Goal: Task Accomplishment & Management: Use online tool/utility

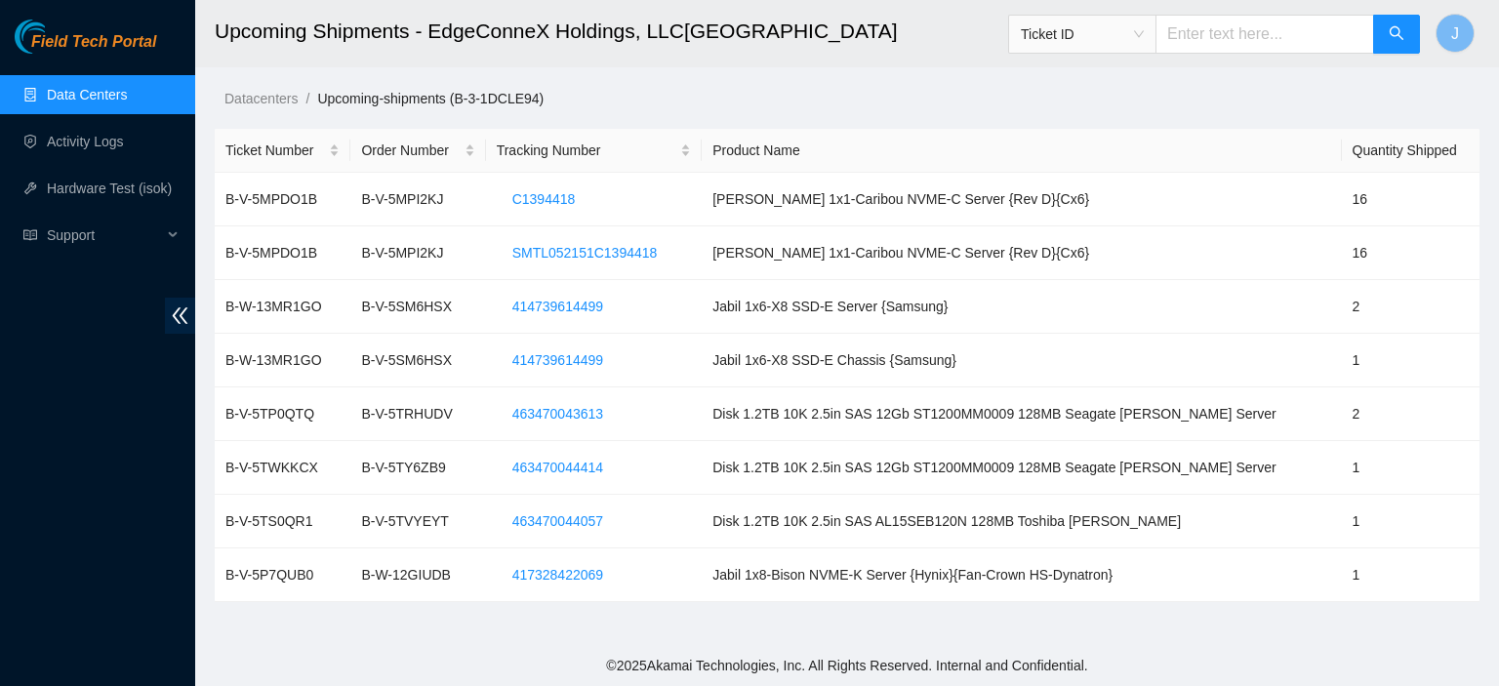
click at [102, 87] on link "Data Centers" at bounding box center [87, 95] width 80 height 16
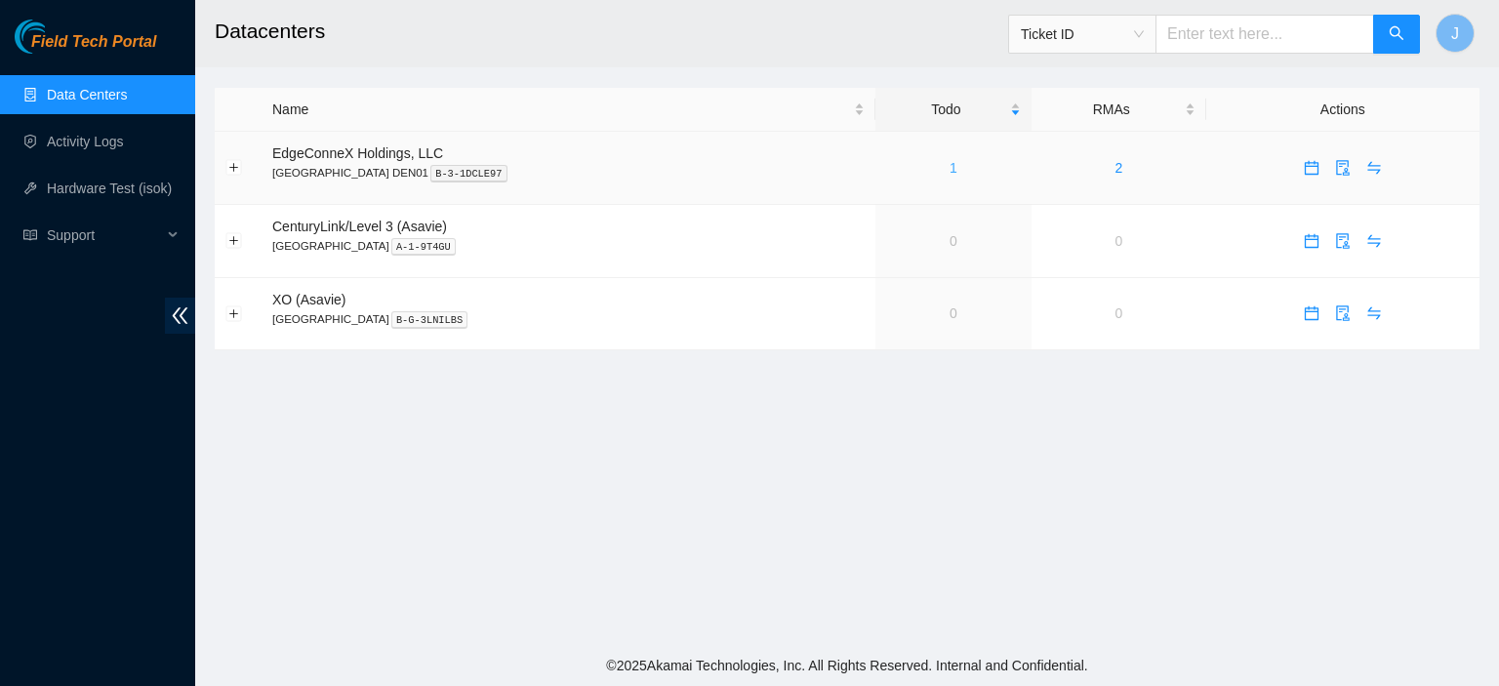
click at [950, 162] on link "1" at bounding box center [954, 168] width 8 height 16
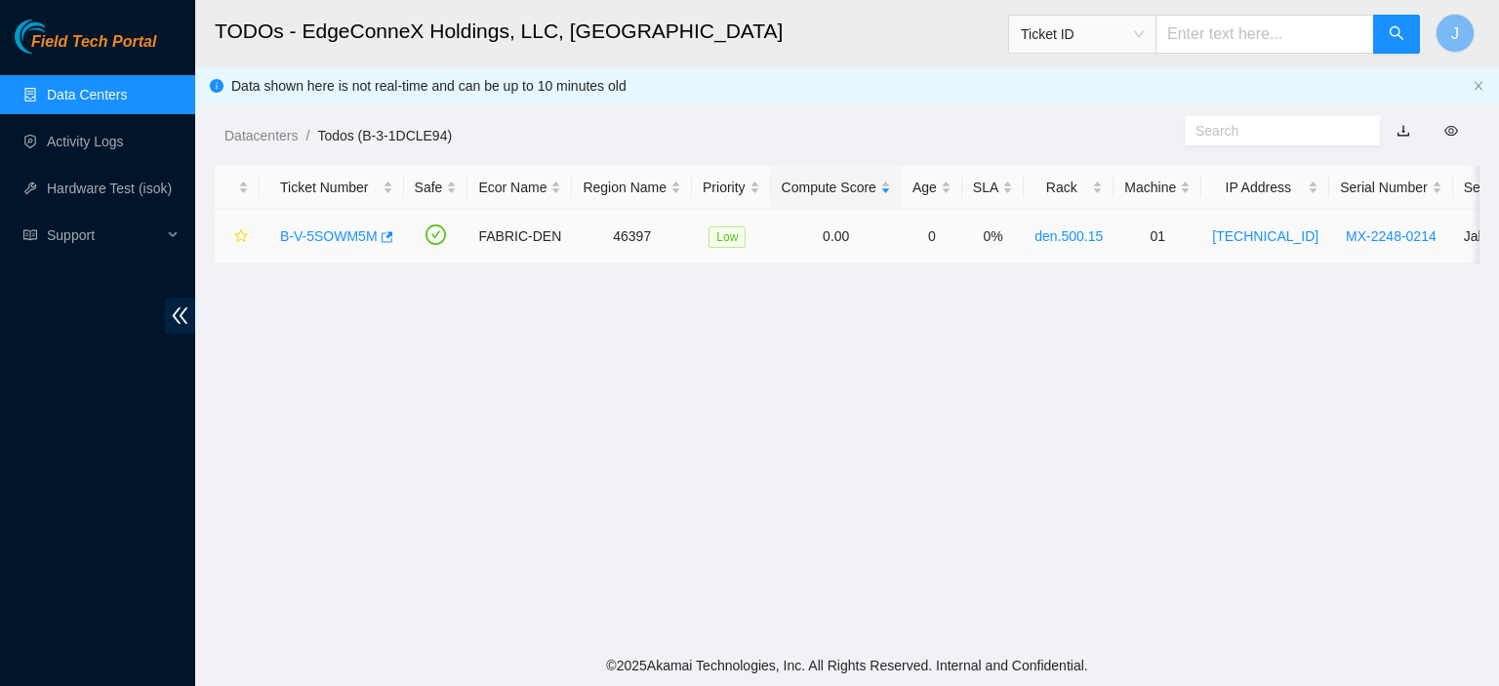
click at [355, 237] on link "B-V-5SOWM5M" at bounding box center [329, 236] width 98 height 16
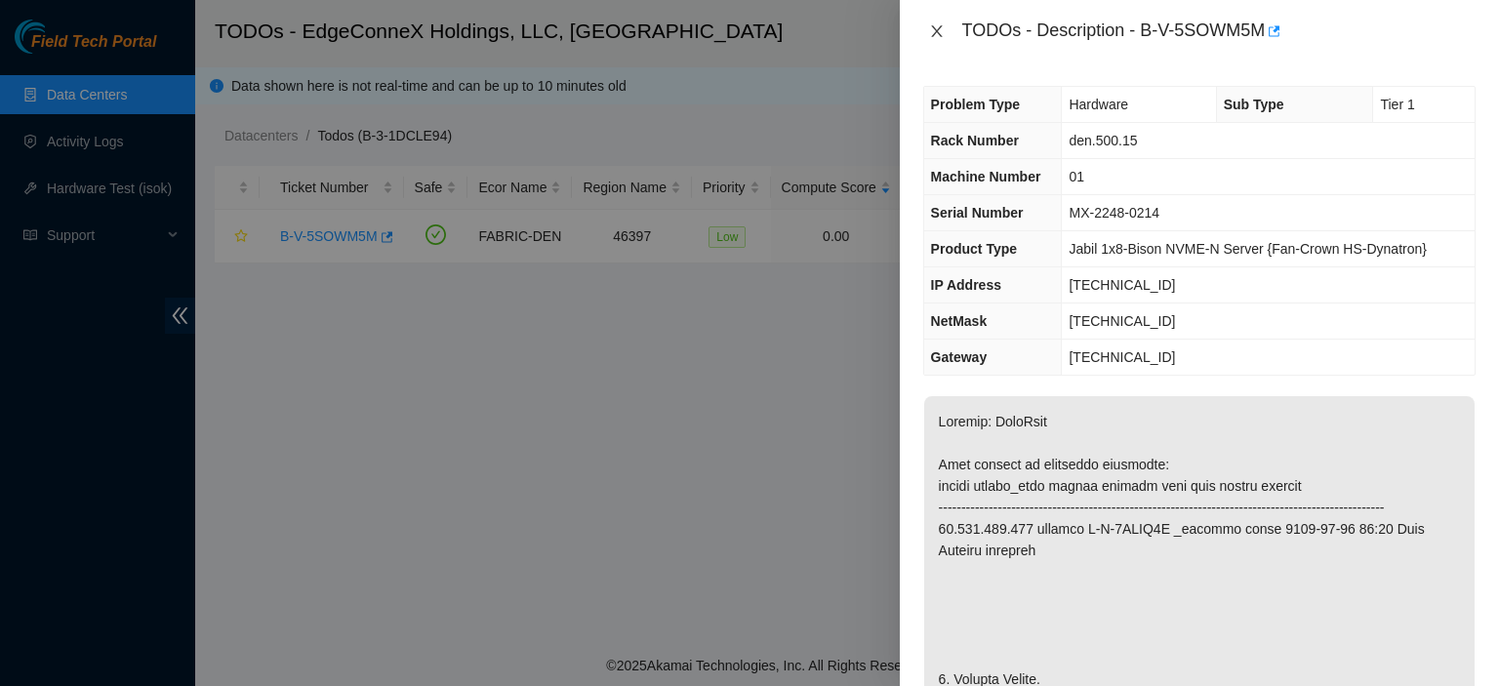
click at [940, 29] on icon "close" at bounding box center [937, 31] width 16 height 16
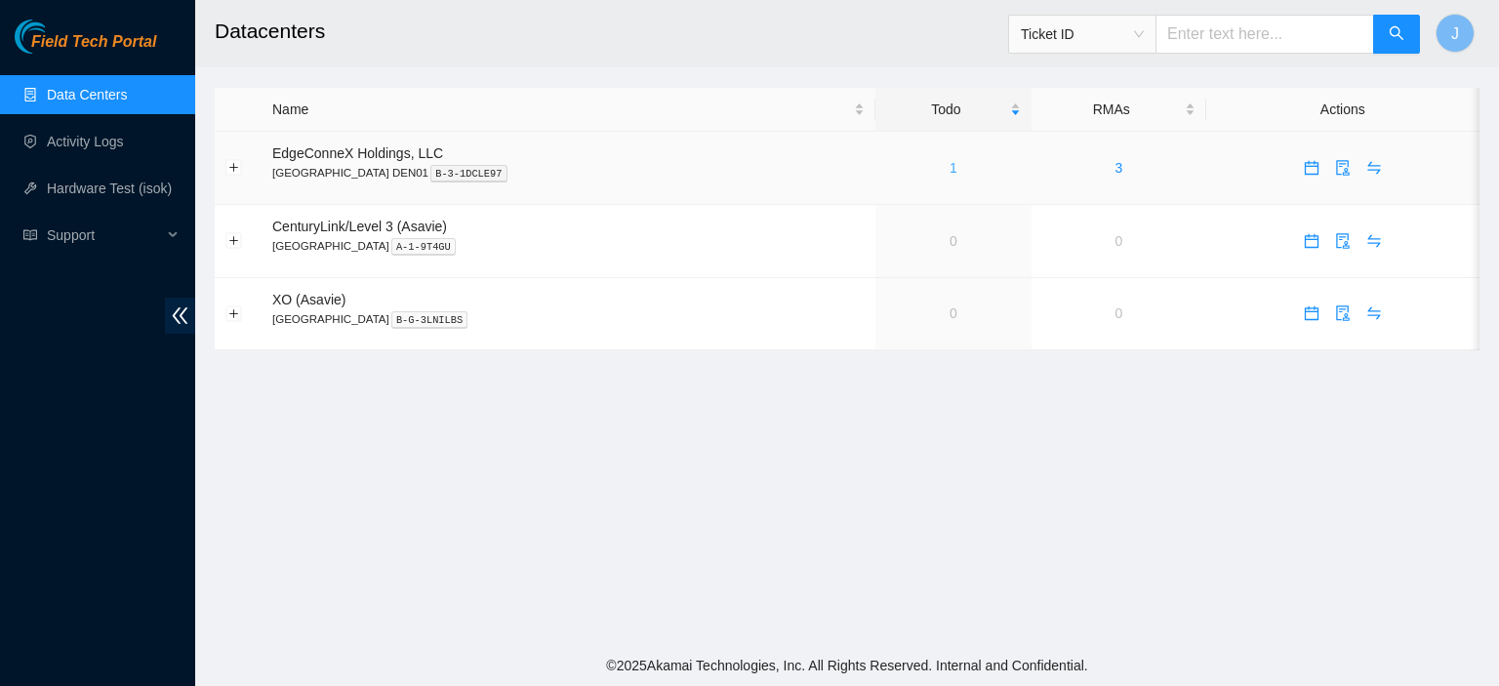
click at [950, 162] on link "1" at bounding box center [954, 168] width 8 height 16
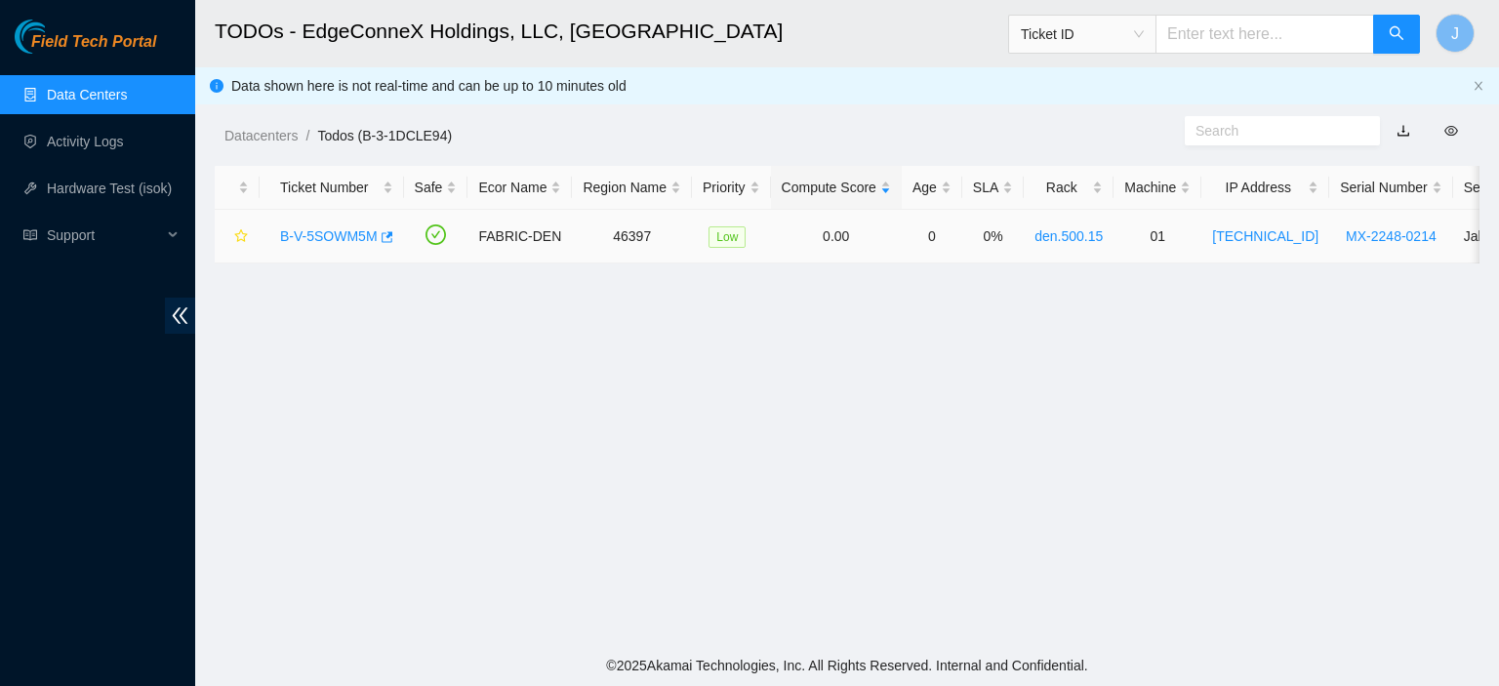
click at [355, 235] on link "B-V-5SOWM5M" at bounding box center [329, 236] width 98 height 16
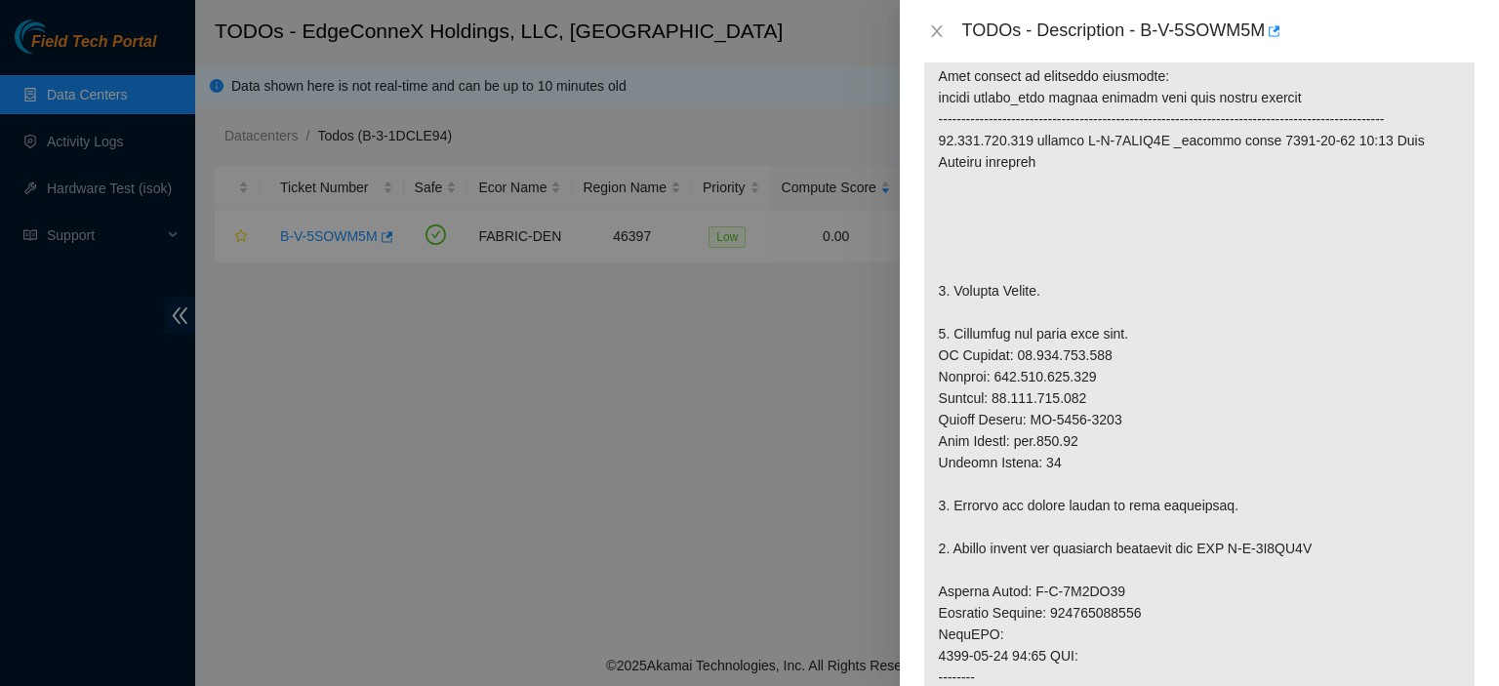
scroll to position [393, 0]
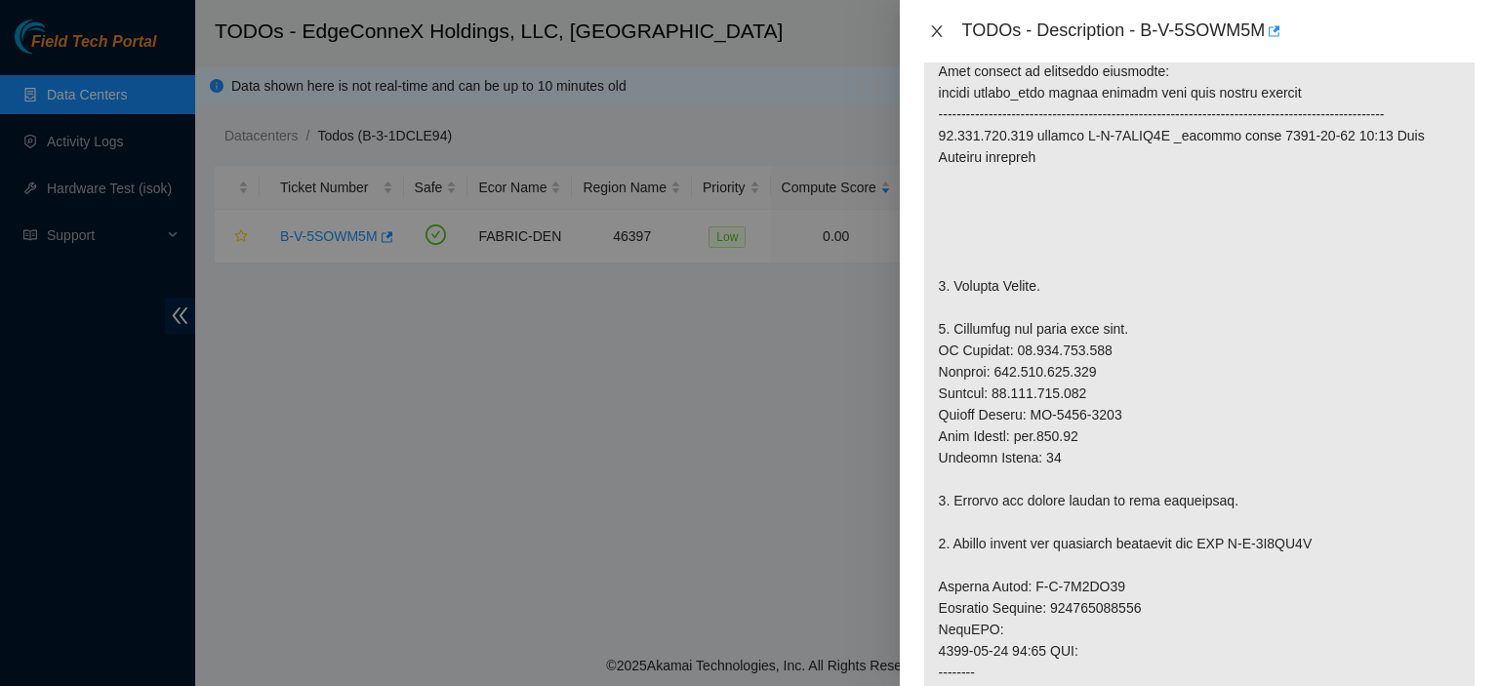
click at [935, 30] on icon "close" at bounding box center [936, 31] width 11 height 12
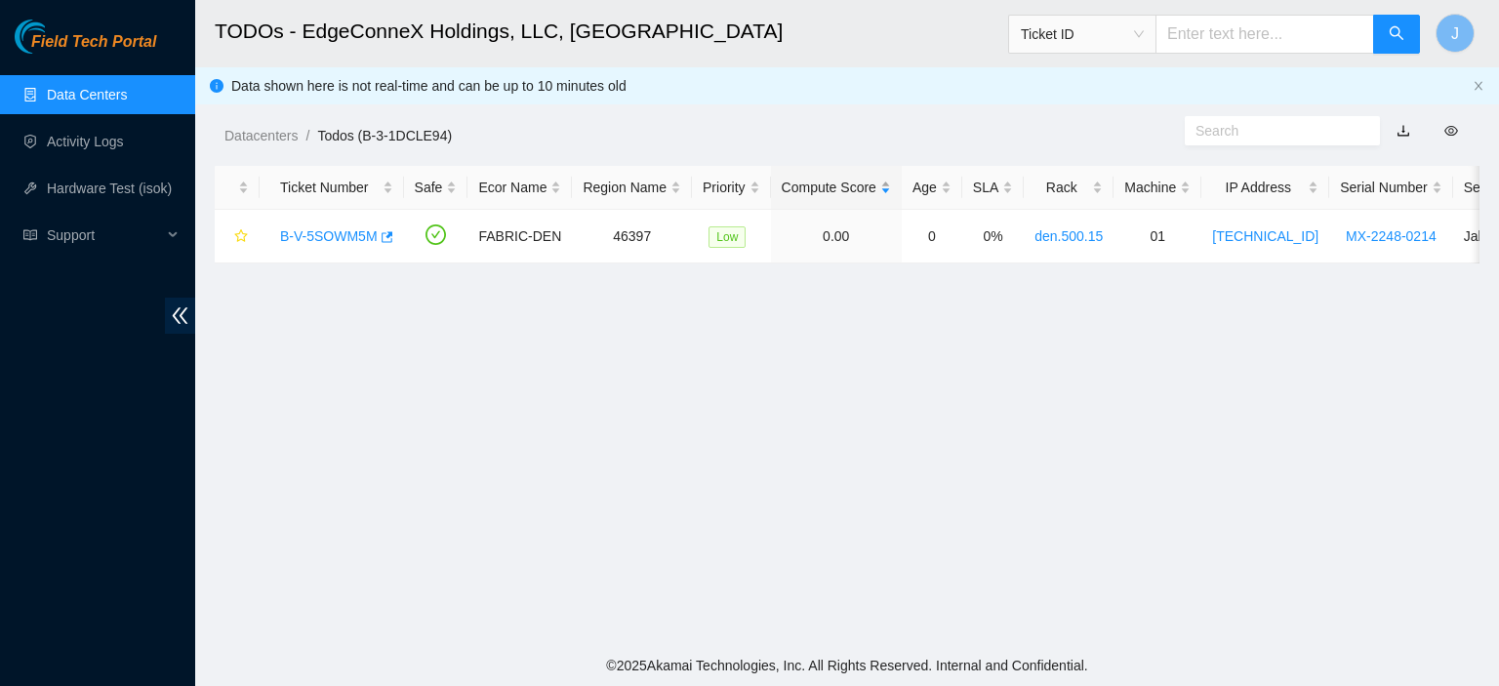
scroll to position [422, 0]
click at [308, 234] on link "B-V-5SOWM5M" at bounding box center [329, 236] width 98 height 16
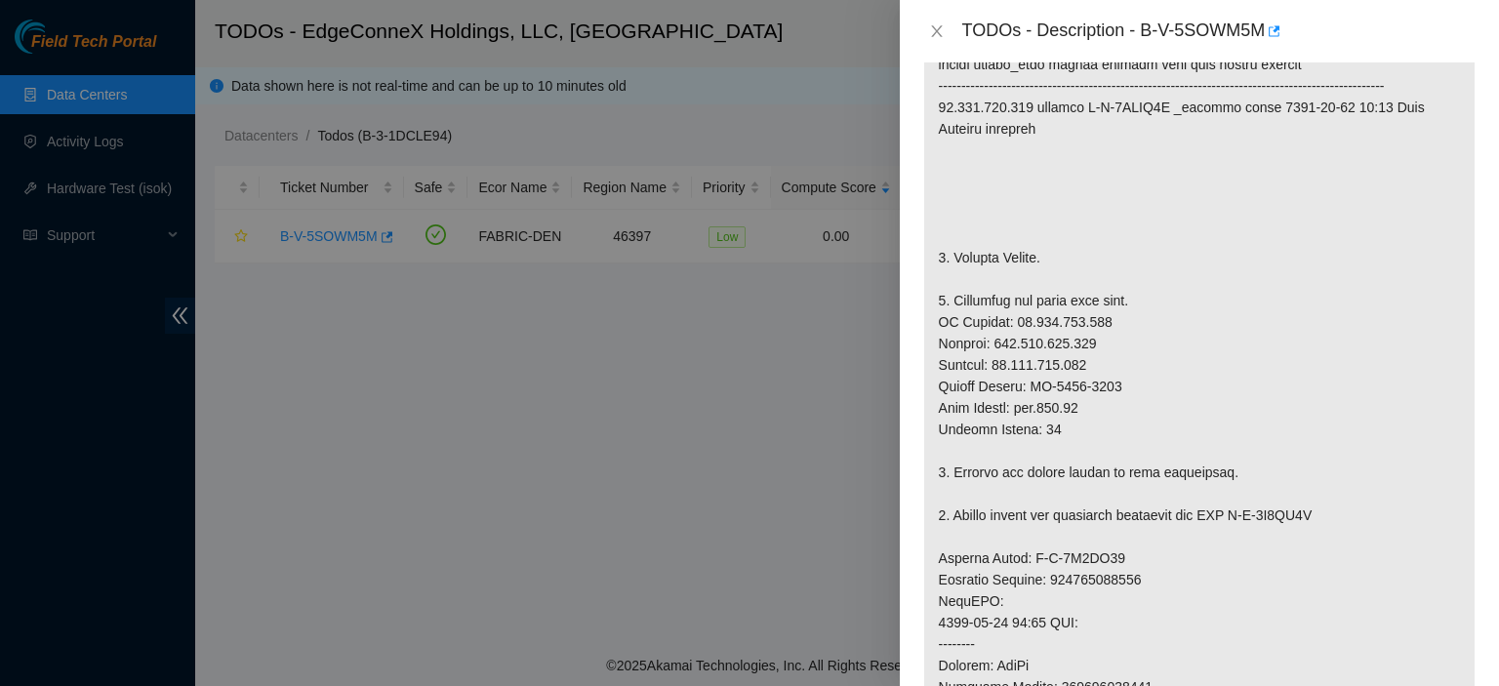
scroll to position [393, 0]
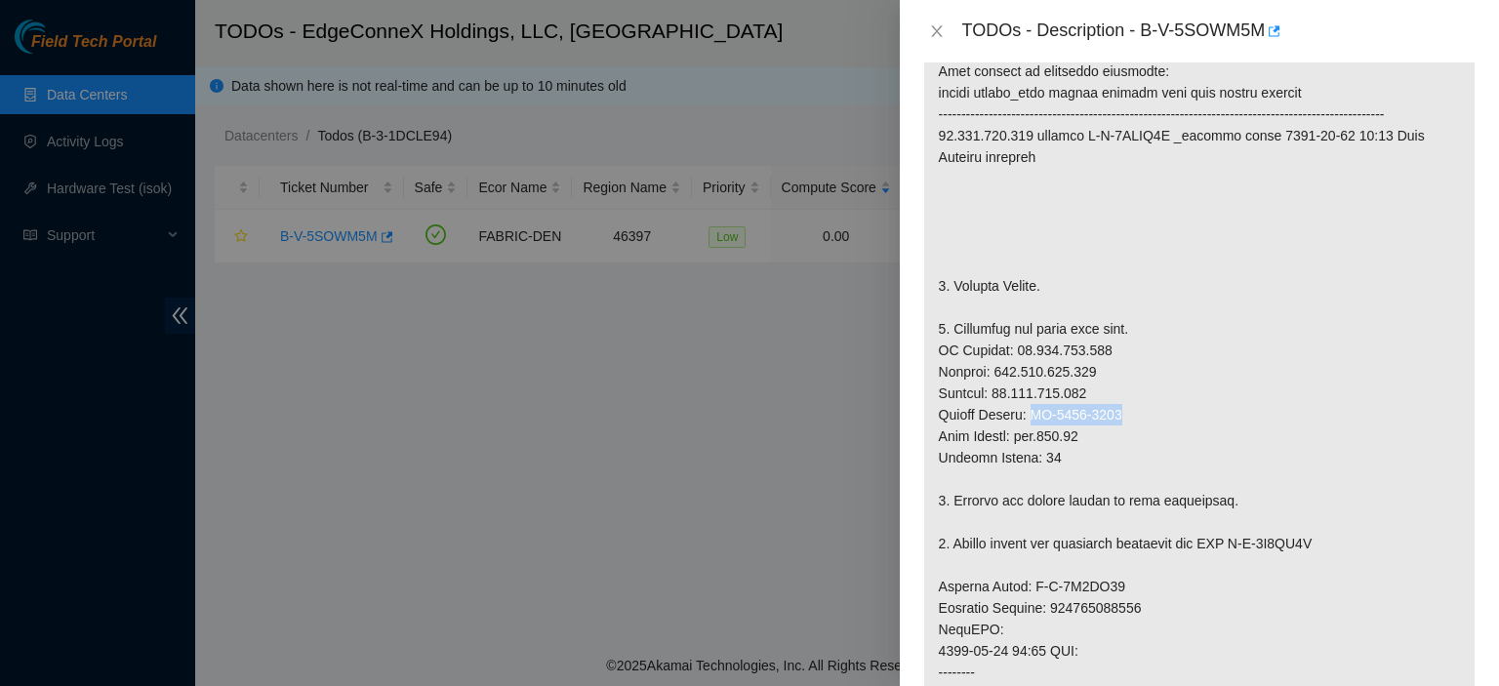
drag, startPoint x: 1123, startPoint y: 434, endPoint x: 1033, endPoint y: 434, distance: 89.8
click at [1033, 434] on p at bounding box center [1199, 576] width 550 height 1146
copy p "MX-2133-0905"
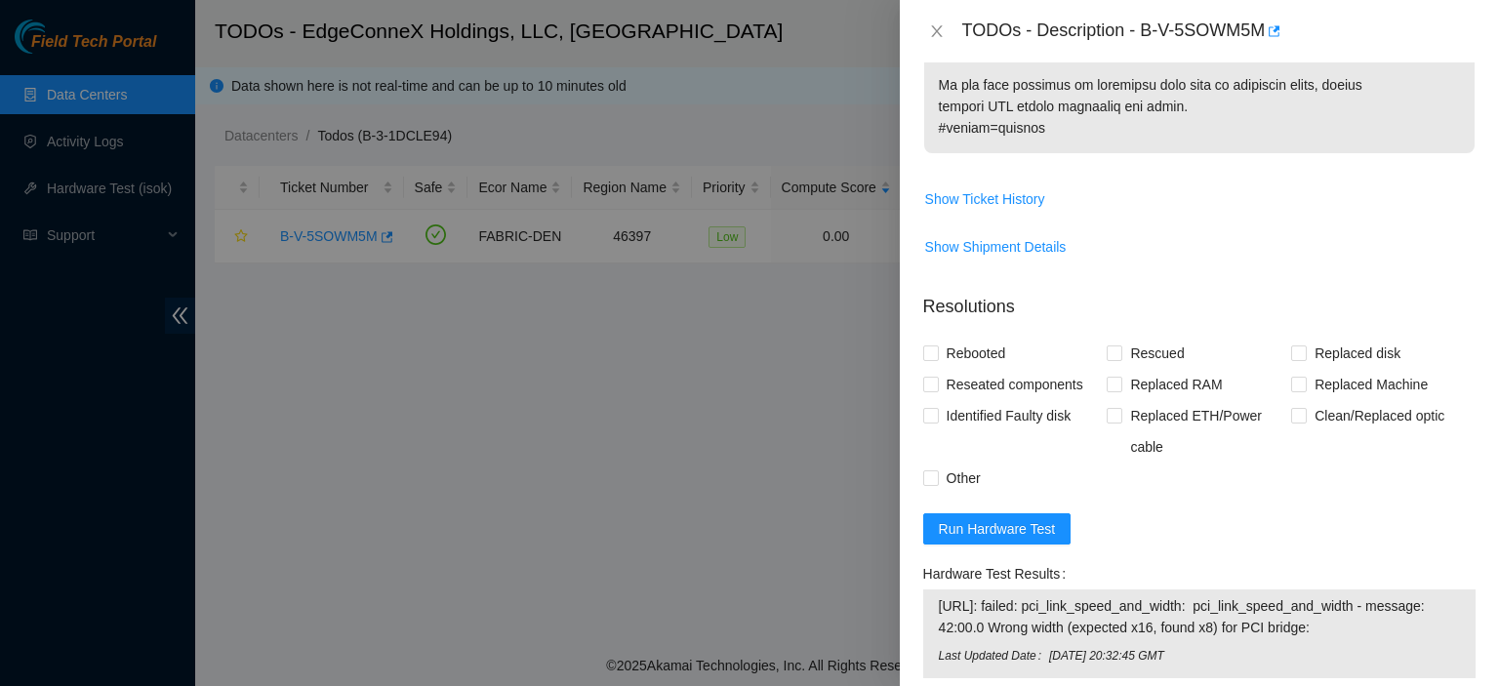
scroll to position [1421, 0]
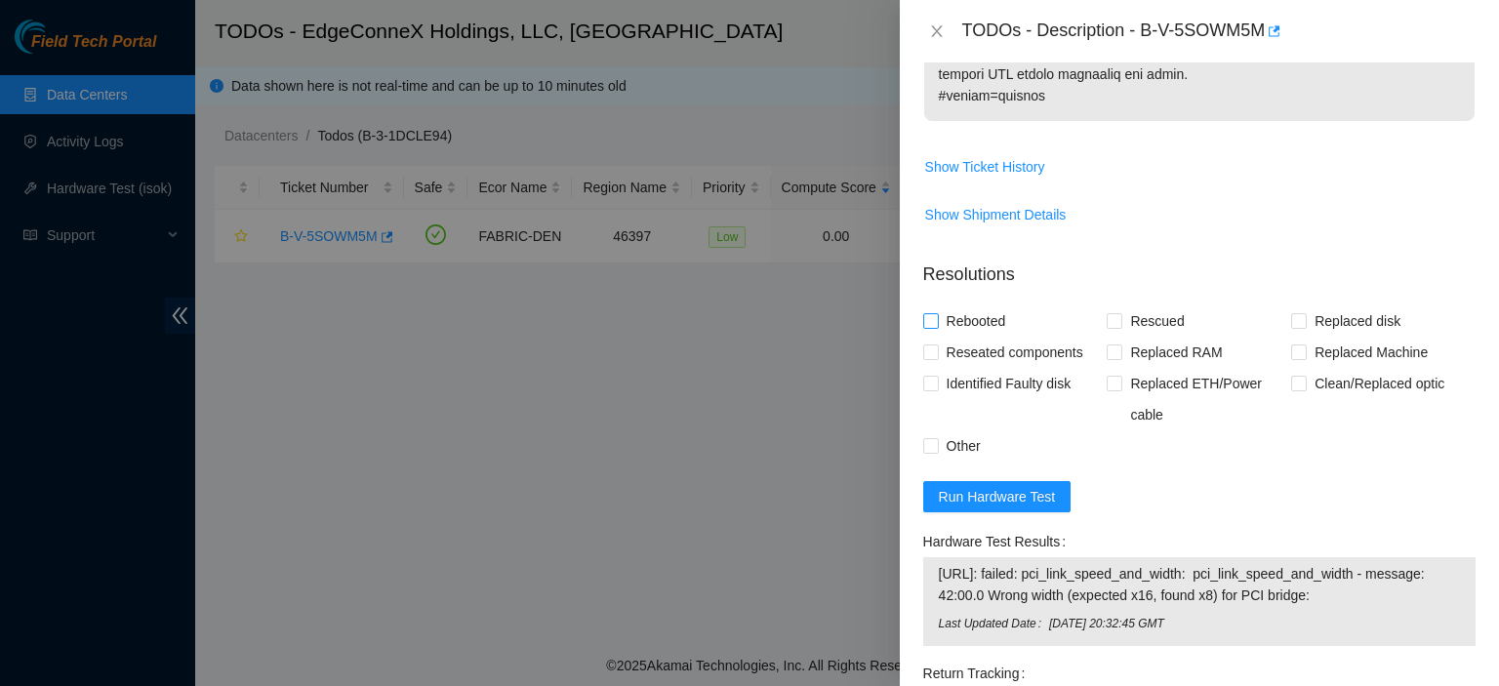
click at [925, 327] on input "Rebooted" at bounding box center [930, 320] width 14 height 14
checkbox input "true"
click at [1112, 327] on input "Rescued" at bounding box center [1114, 320] width 14 height 14
checkbox input "true"
click at [1291, 358] on input "Replaced Machine" at bounding box center [1298, 351] width 14 height 14
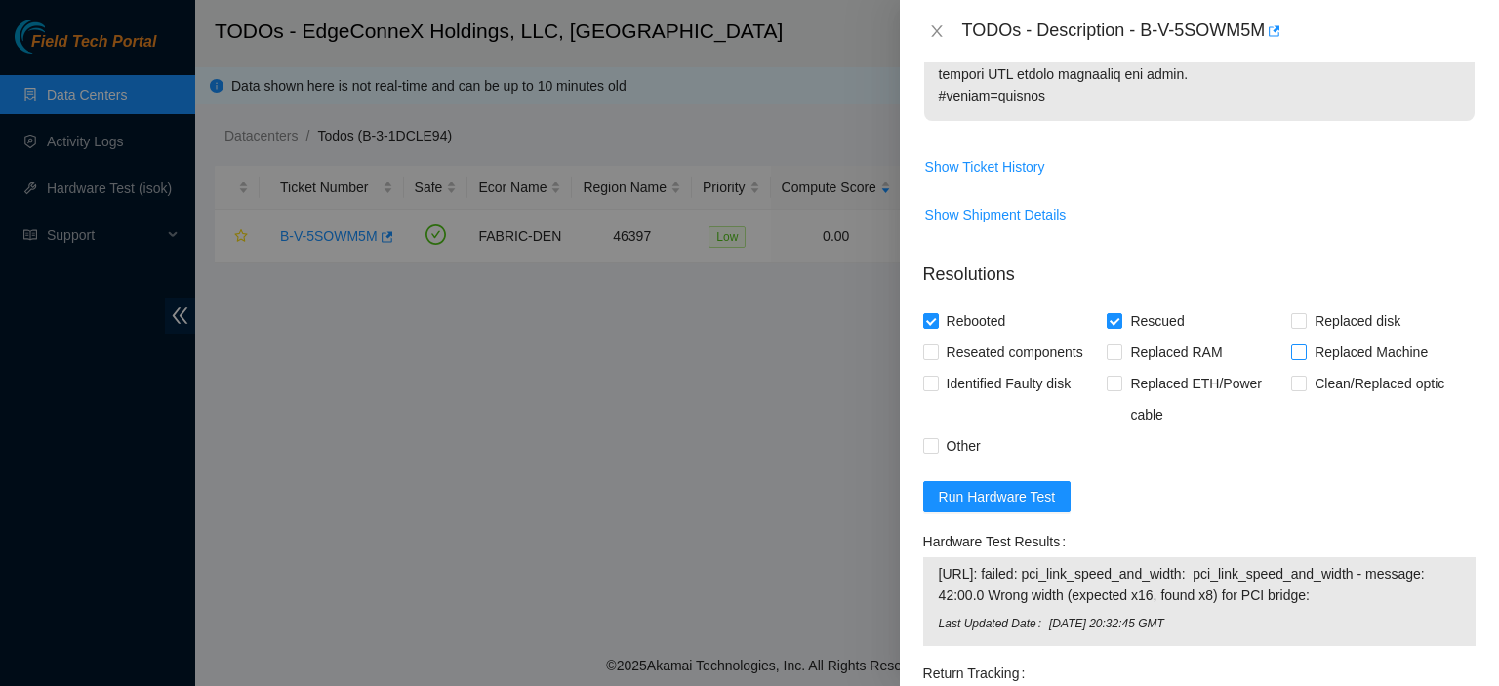
checkbox input "true"
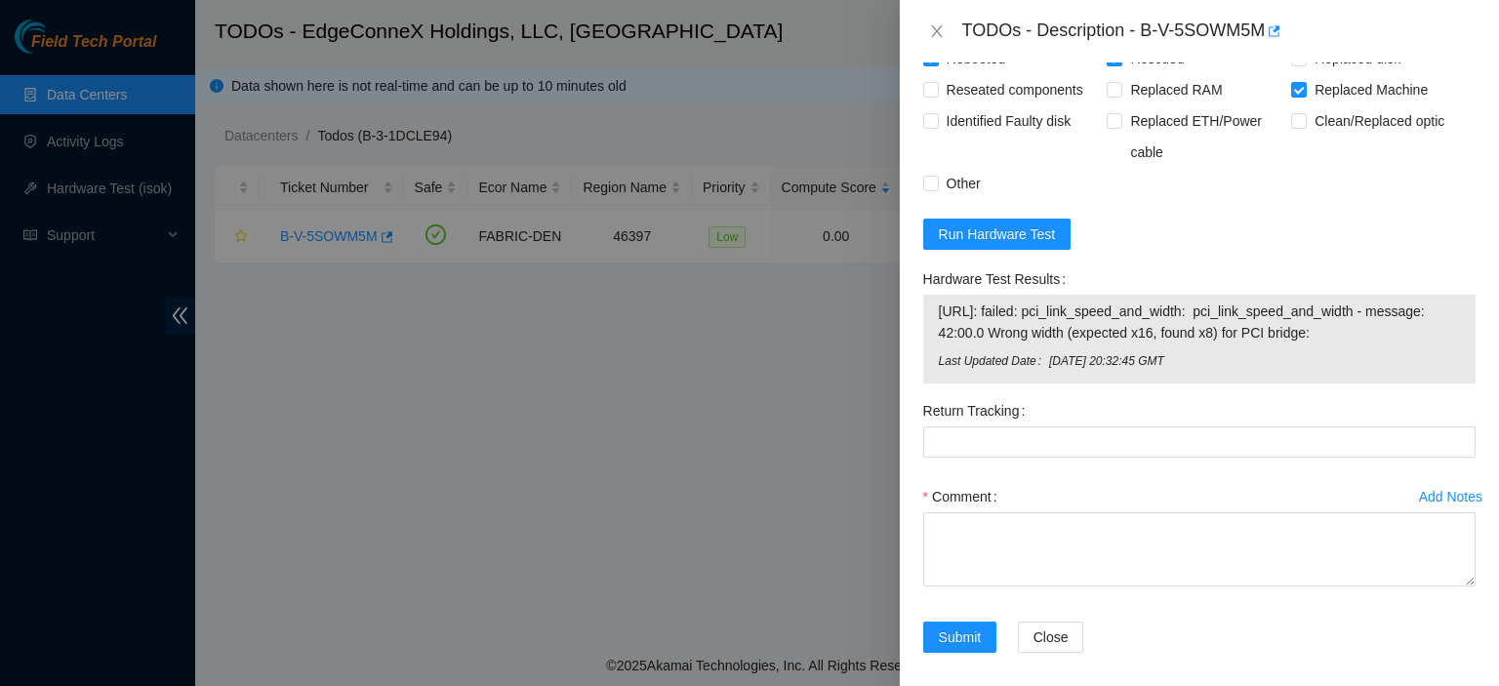
scroll to position [1737, 0]
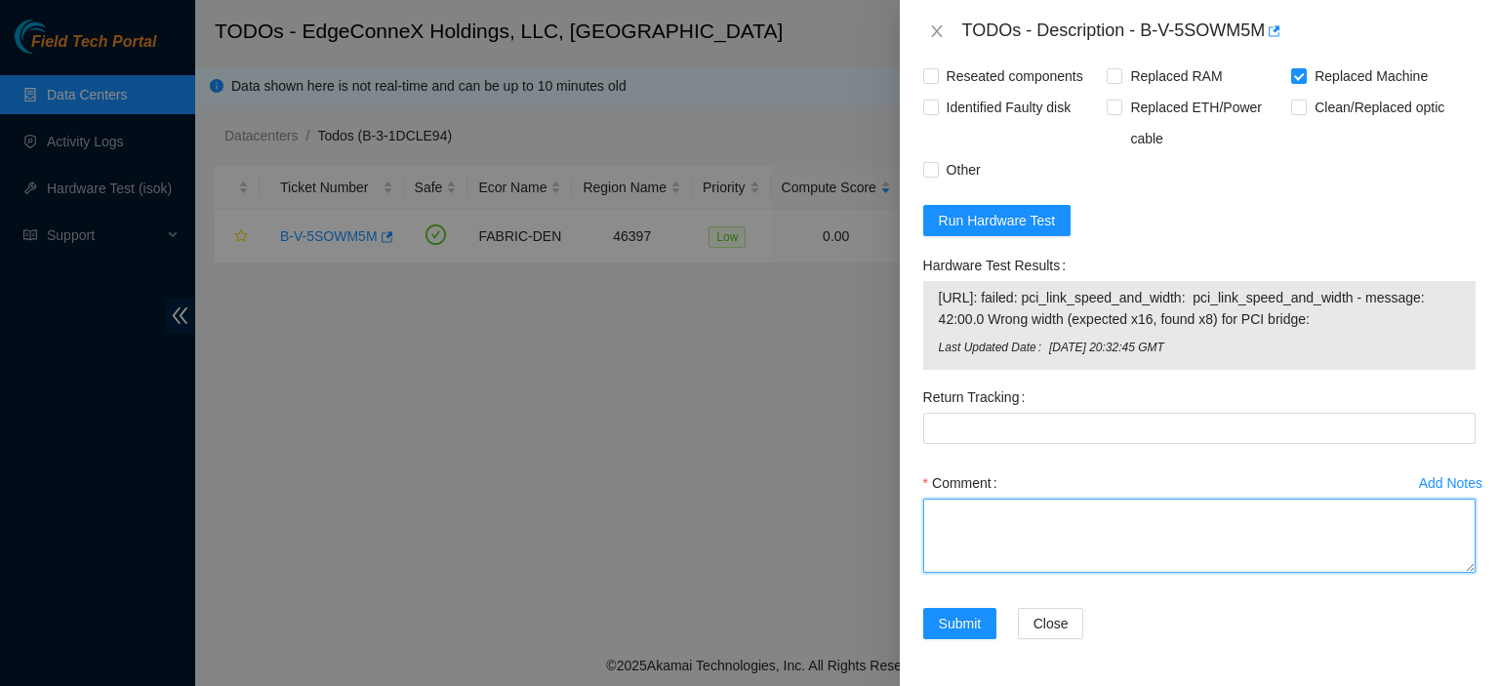
click at [978, 510] on textarea "Comment" at bounding box center [1199, 536] width 552 height 74
paste textarea "MX-2133-0905"
type textarea "Replaced machine with MX-2133-0905. Rescued. Rebooted."
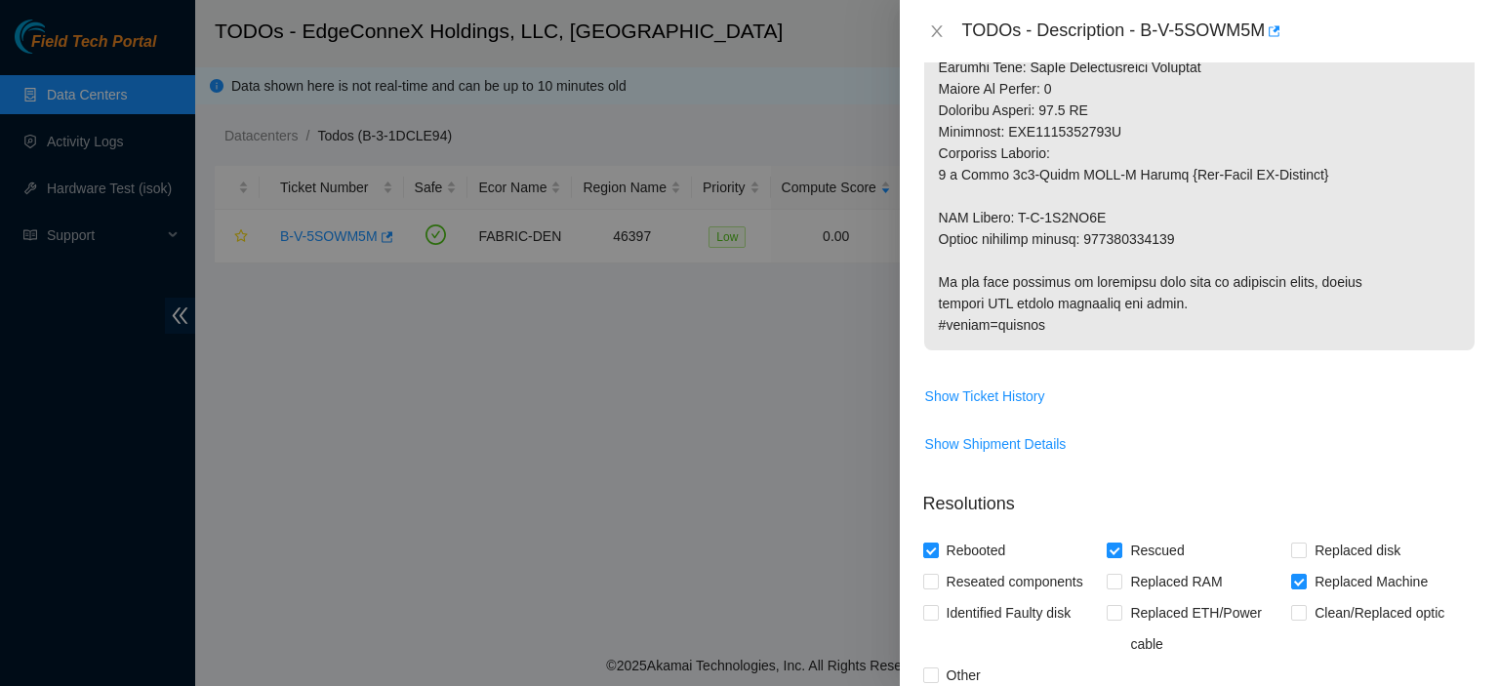
scroll to position [646, 0]
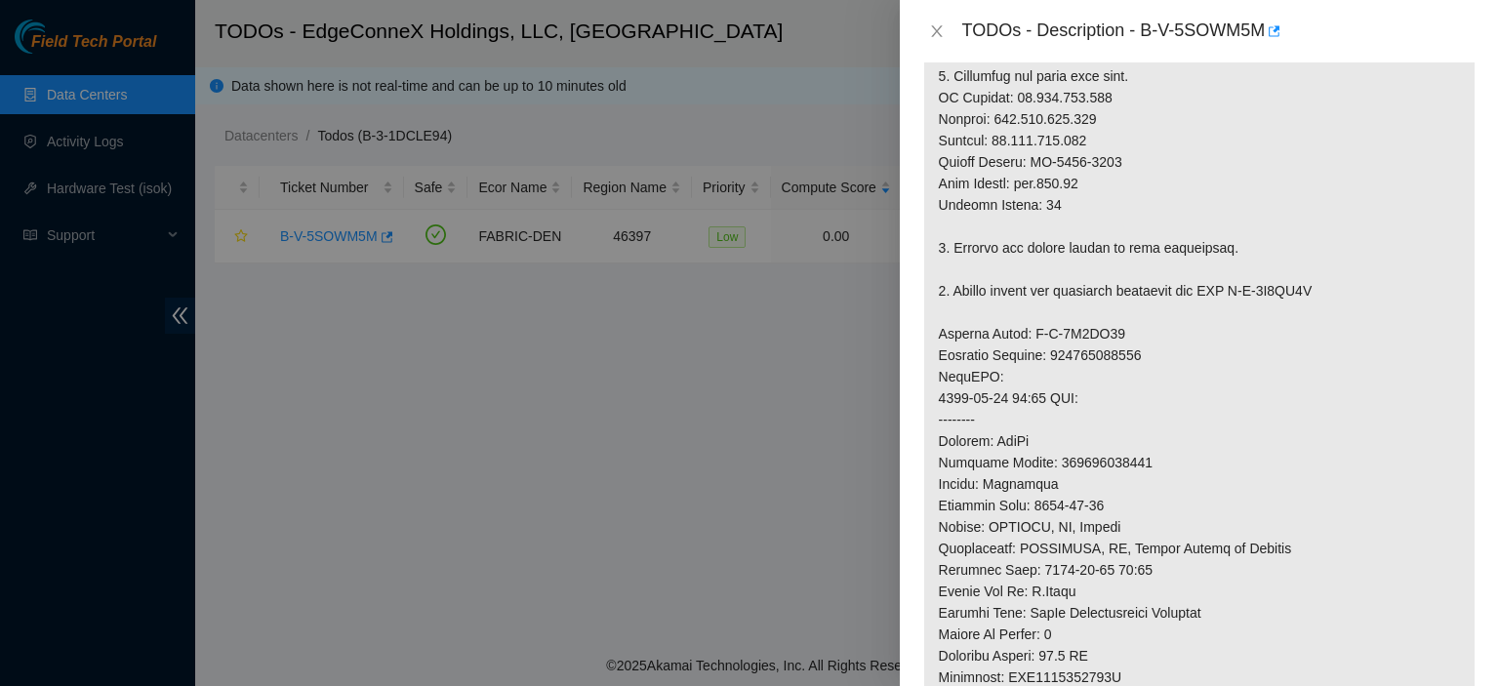
click at [1483, 93] on div "Problem Type Hardware Sub Type Tier 1 Rack Number den.500.15 Machine Number 01 …" at bounding box center [1199, 374] width 599 height 624
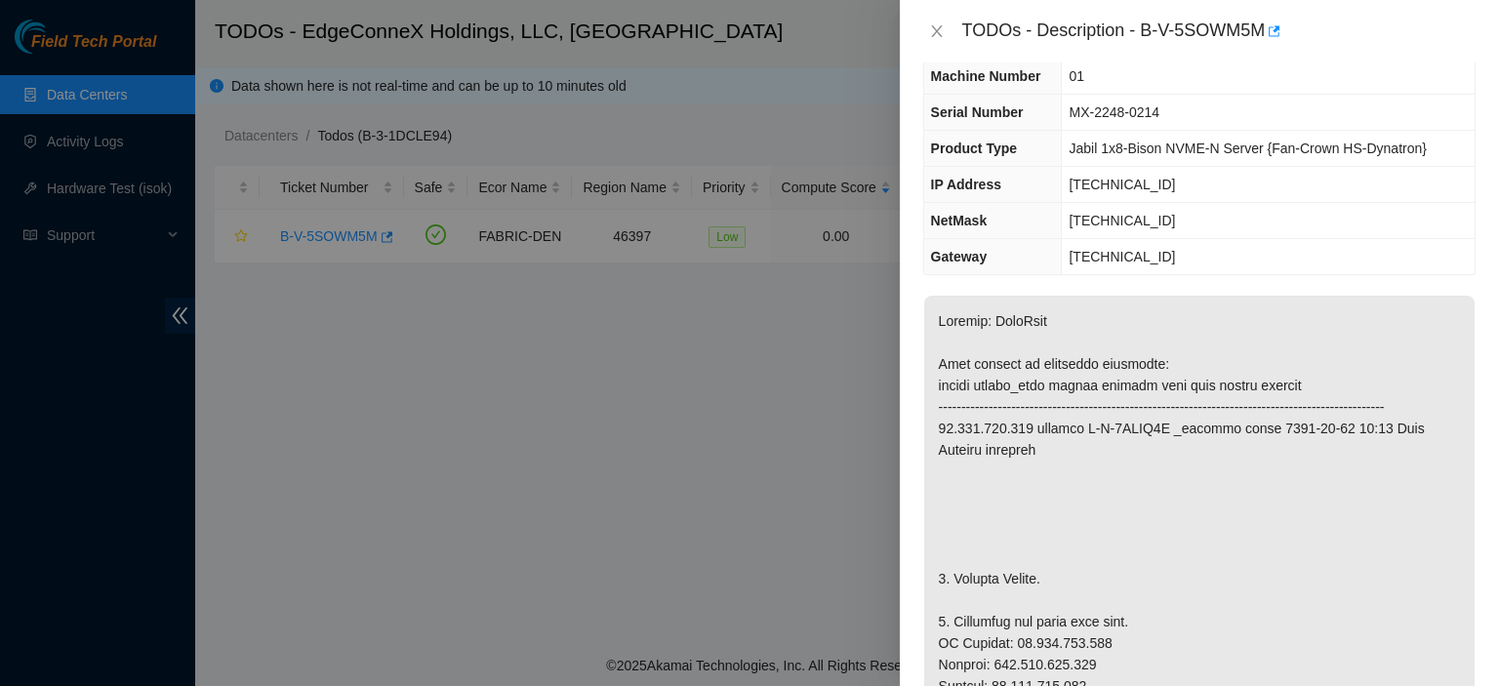
scroll to position [0, 0]
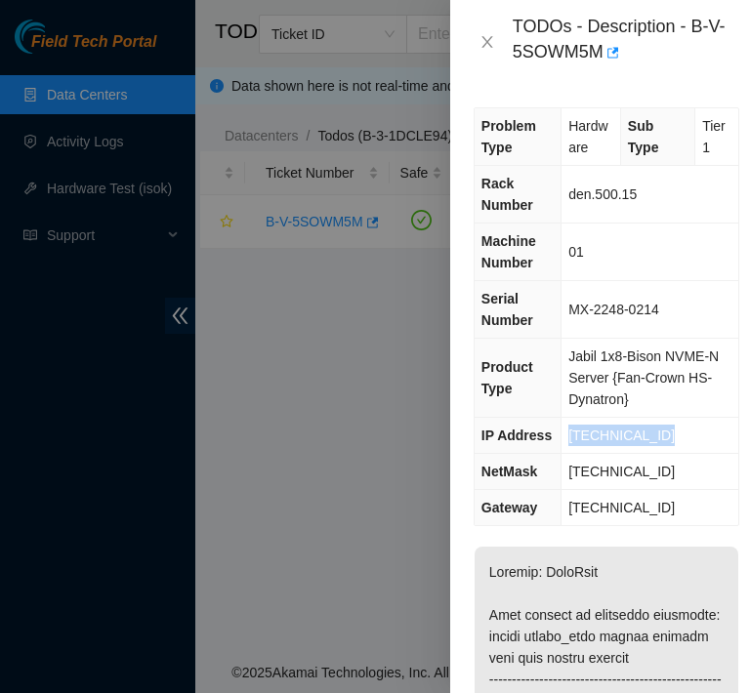
drag, startPoint x: 664, startPoint y: 432, endPoint x: 563, endPoint y: 425, distance: 100.8
click at [563, 425] on td "23.223.208.196" at bounding box center [649, 436] width 177 height 36
copy span "23.223.208.196"
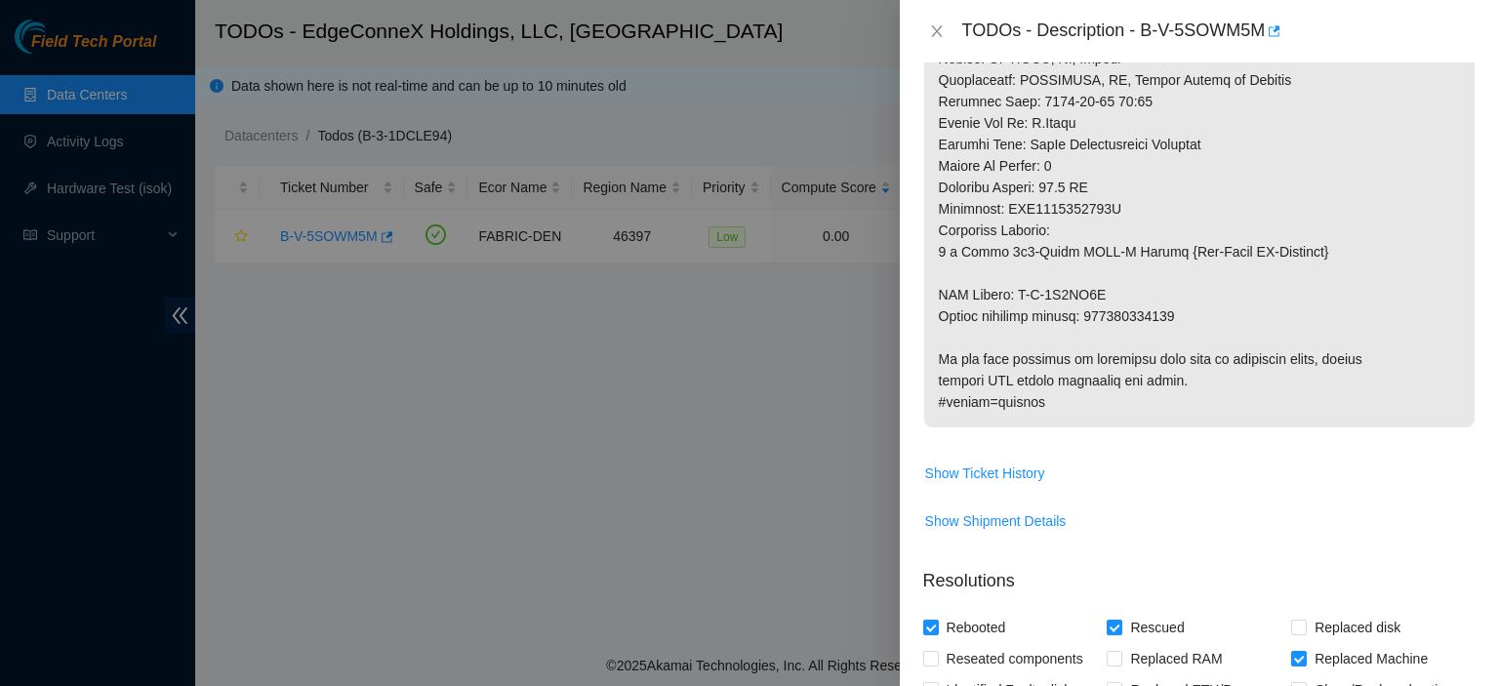
scroll to position [1113, 0]
drag, startPoint x: 1178, startPoint y: 336, endPoint x: 1088, endPoint y: 340, distance: 89.9
copy p "883506852672"
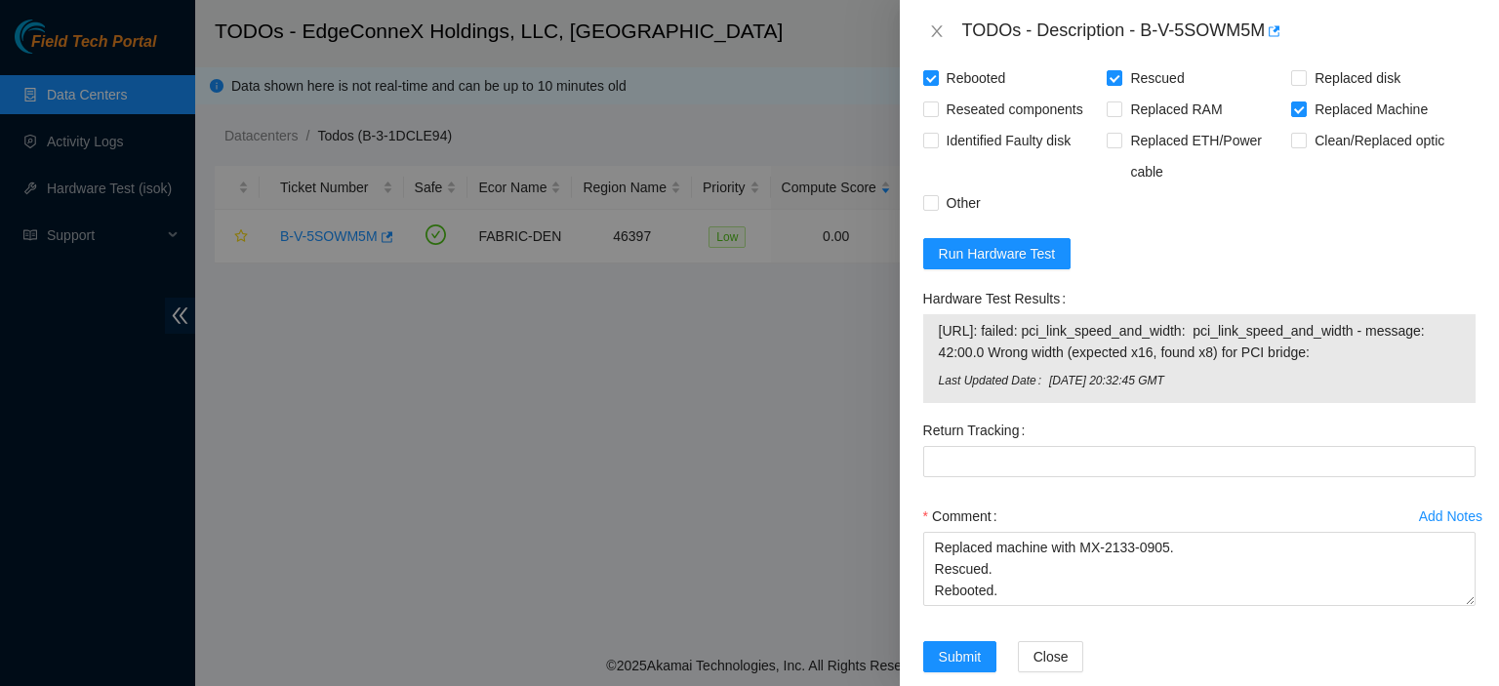
scroll to position [1672, 0]
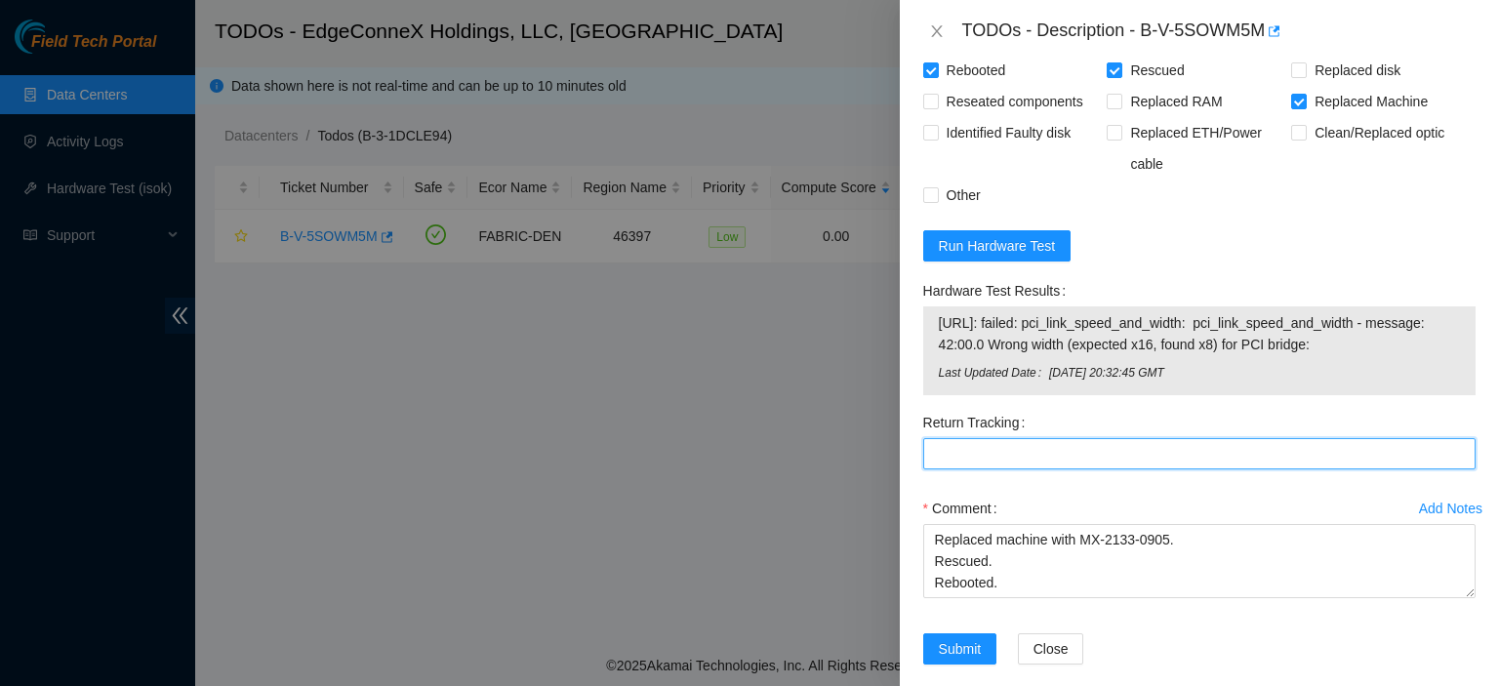
click at [1115, 469] on Tracking "Return Tracking" at bounding box center [1199, 453] width 552 height 31
paste Tracking "883506852672"
type Tracking "883506852672"
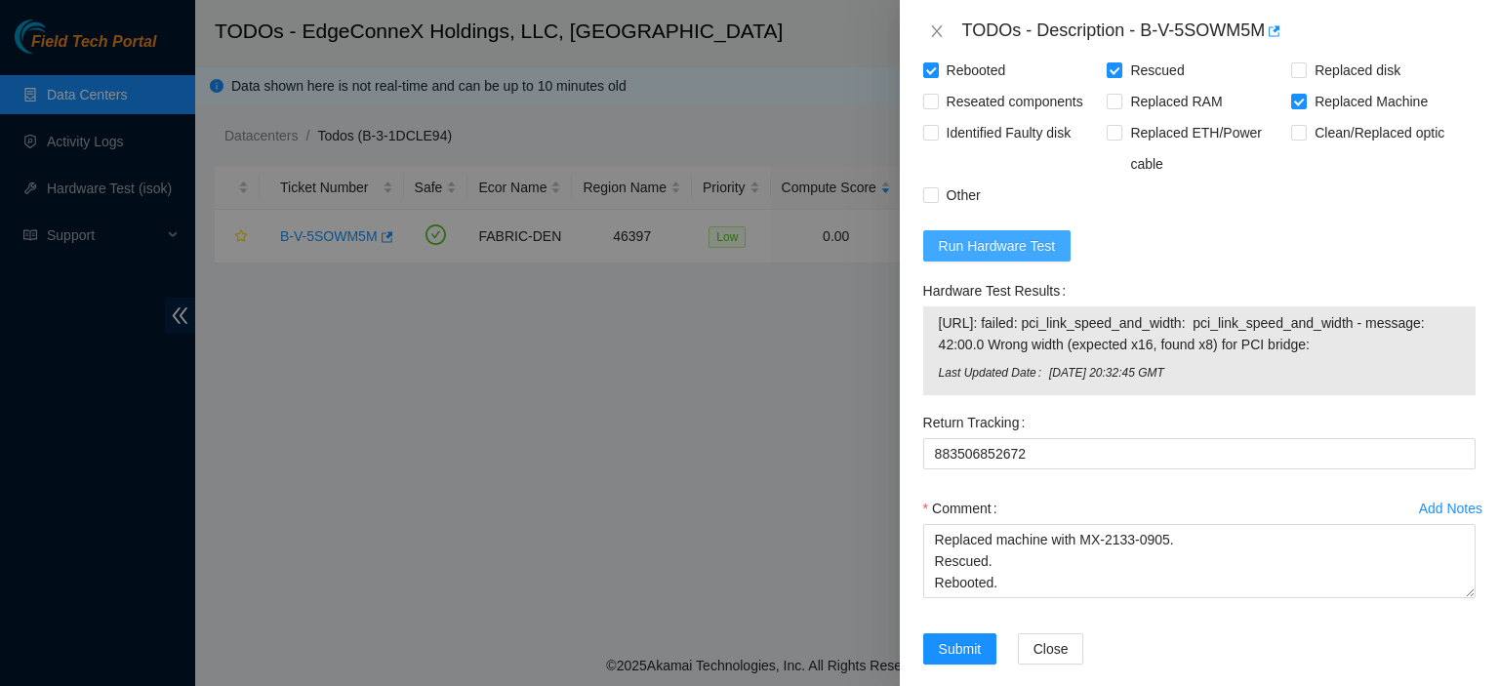
click at [1033, 257] on span "Run Hardware Test" at bounding box center [997, 245] width 117 height 21
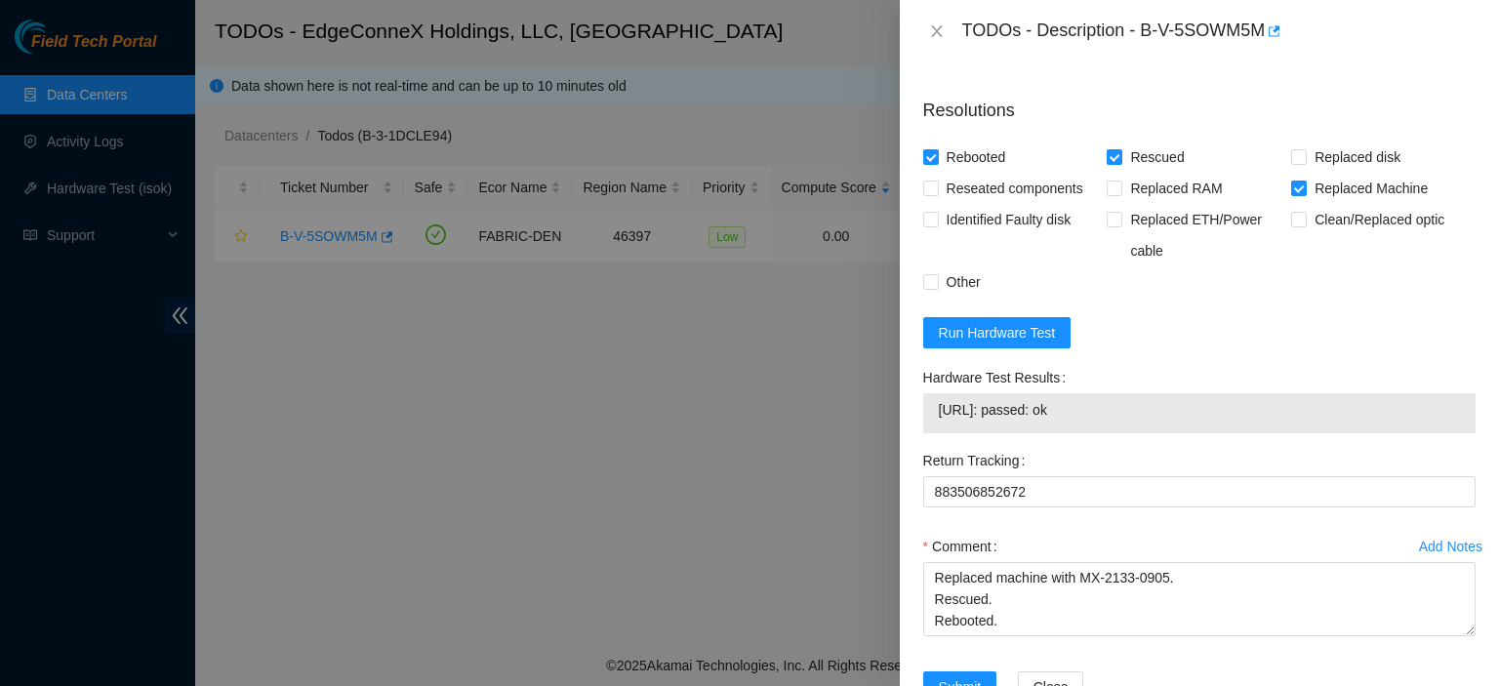
scroll to position [1667, 0]
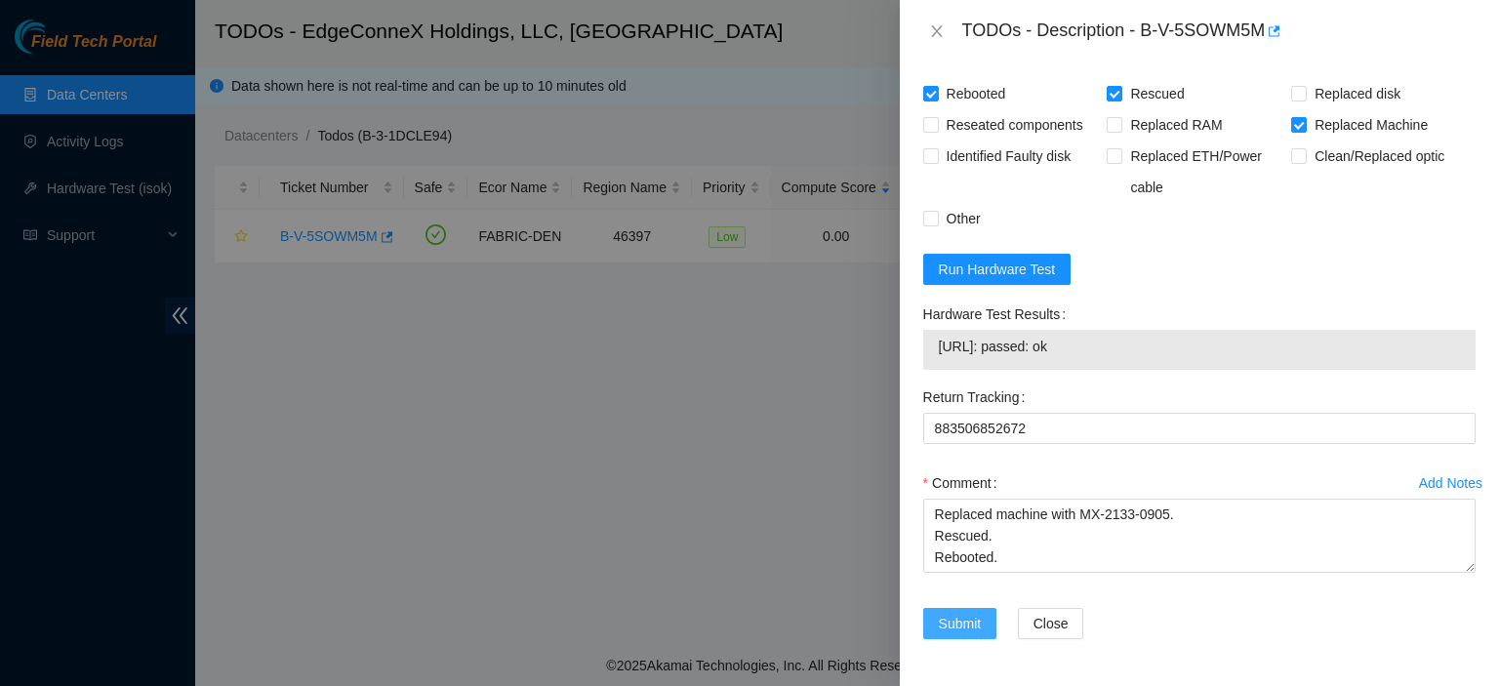
click at [962, 628] on span "Submit" at bounding box center [960, 623] width 43 height 21
